Goal: Task Accomplishment & Management: Manage account settings

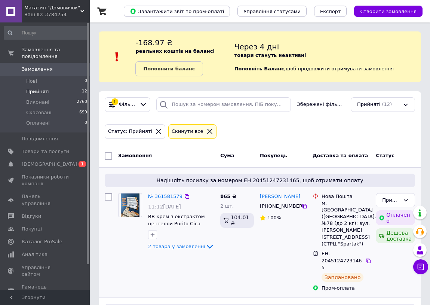
scroll to position [62, 0]
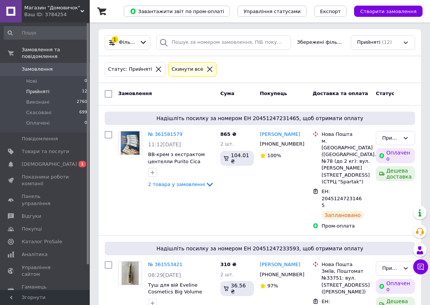
click at [156, 70] on icon at bounding box center [158, 69] width 5 height 5
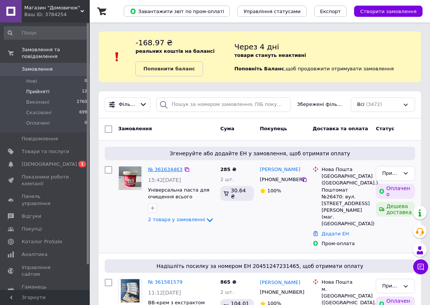
click at [157, 167] on link "№ 361634463" at bounding box center [165, 169] width 34 height 6
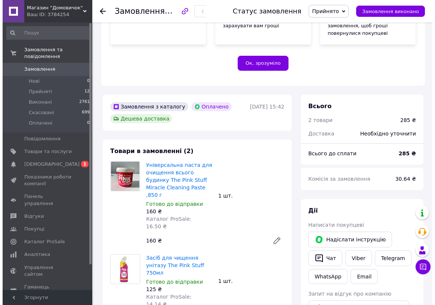
scroll to position [272, 0]
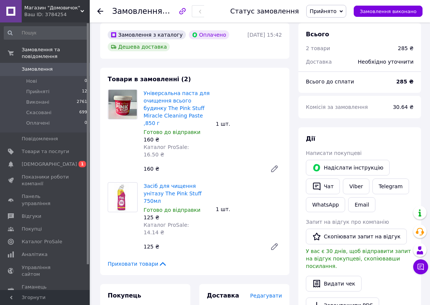
click at [269, 292] on span "Редагувати" at bounding box center [266, 295] width 32 height 6
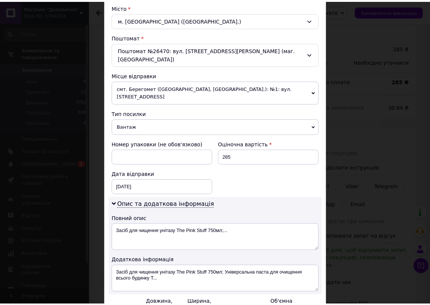
scroll to position [274, 0]
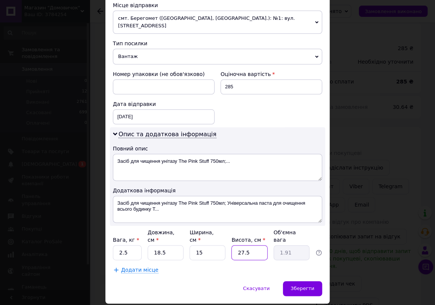
click at [265, 245] on input "27.5" at bounding box center [249, 252] width 36 height 15
type input "27."
type input "1.87"
type input "2"
type input "0.14"
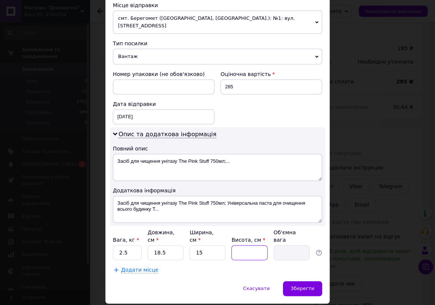
type input "3"
type input "0.21"
type input "35"
type input "2.43"
type input "3"
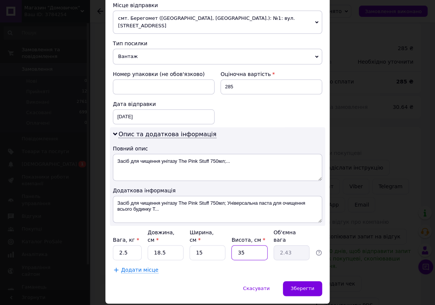
type input "0.21"
type input "33"
type input "2.29"
type input "33"
click at [304, 285] on span "Зберегти" at bounding box center [303, 288] width 24 height 6
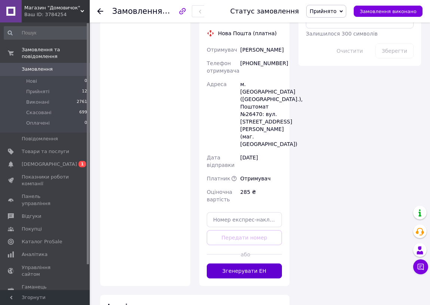
click at [250, 263] on button "Згенерувати ЕН" at bounding box center [244, 270] width 75 height 15
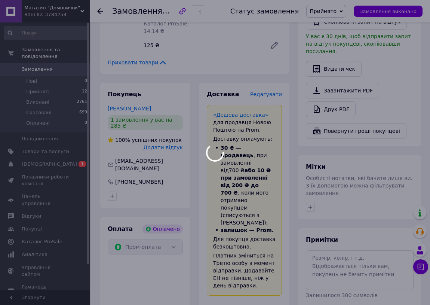
scroll to position [509, 0]
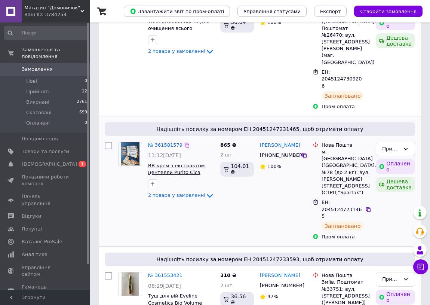
scroll to position [170, 0]
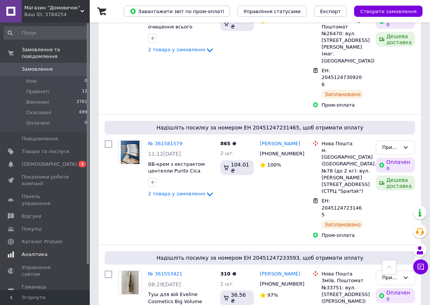
click at [65, 162] on link "Сповіщення 0 1" at bounding box center [46, 164] width 92 height 13
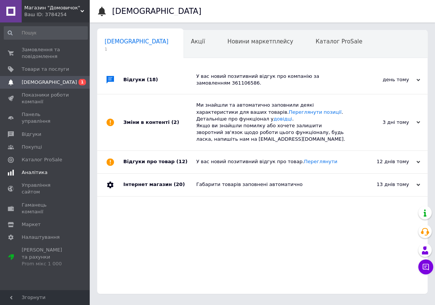
scroll to position [0, 4]
